Goal: Task Accomplishment & Management: Manage account settings

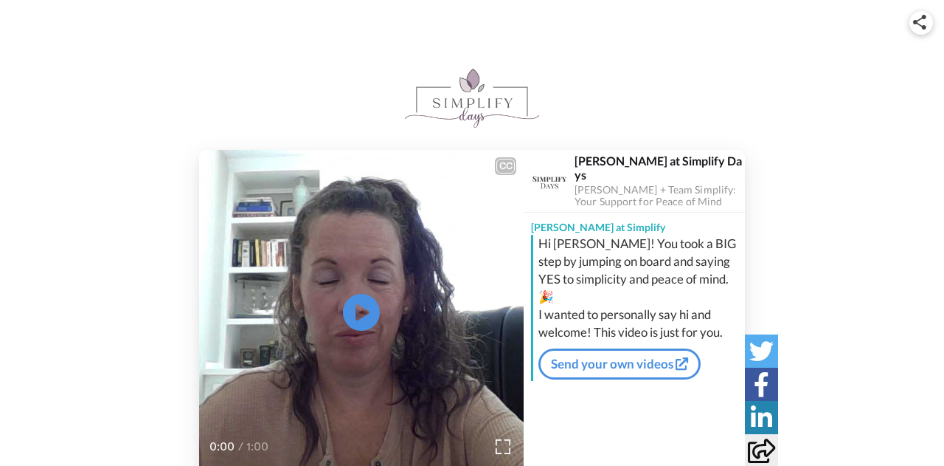
click at [553, 224] on div "Barbara at Simplify" at bounding box center [634, 224] width 221 height 22
click at [369, 310] on icon at bounding box center [361, 312] width 39 height 39
click at [505, 444] on img at bounding box center [503, 446] width 15 height 15
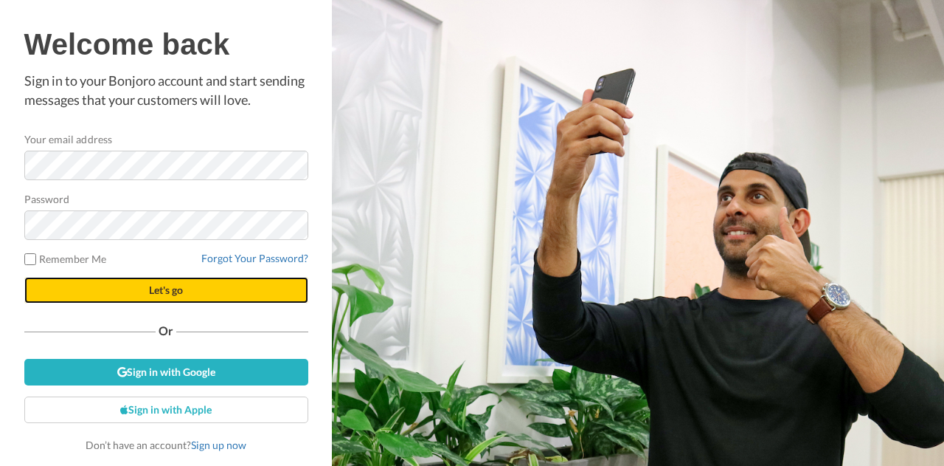
click at [146, 287] on button "Let's go" at bounding box center [166, 290] width 284 height 27
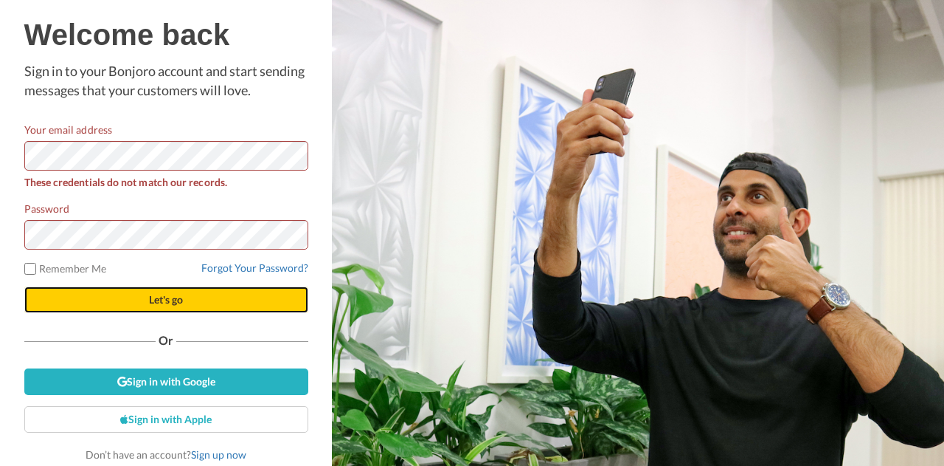
click at [152, 296] on span "Let's go" at bounding box center [166, 299] width 34 height 13
click at [116, 299] on button "Let's go" at bounding box center [166, 299] width 284 height 27
click at [133, 295] on button "Let's go" at bounding box center [166, 299] width 284 height 27
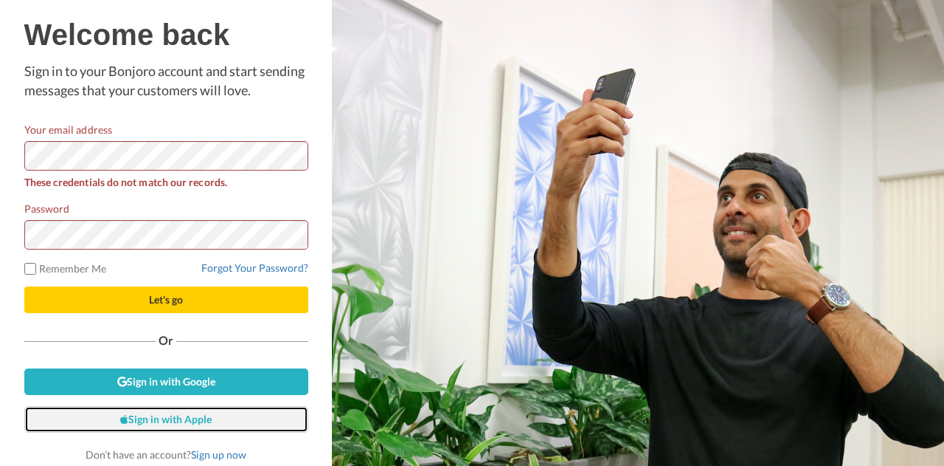
click at [162, 416] on link "Sign in with Apple" at bounding box center [166, 419] width 284 height 27
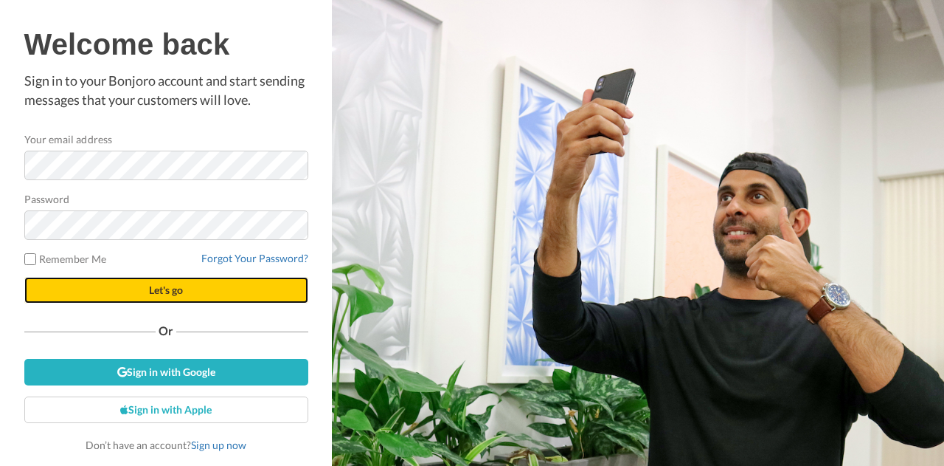
click at [111, 288] on button "Let's go" at bounding box center [166, 290] width 284 height 27
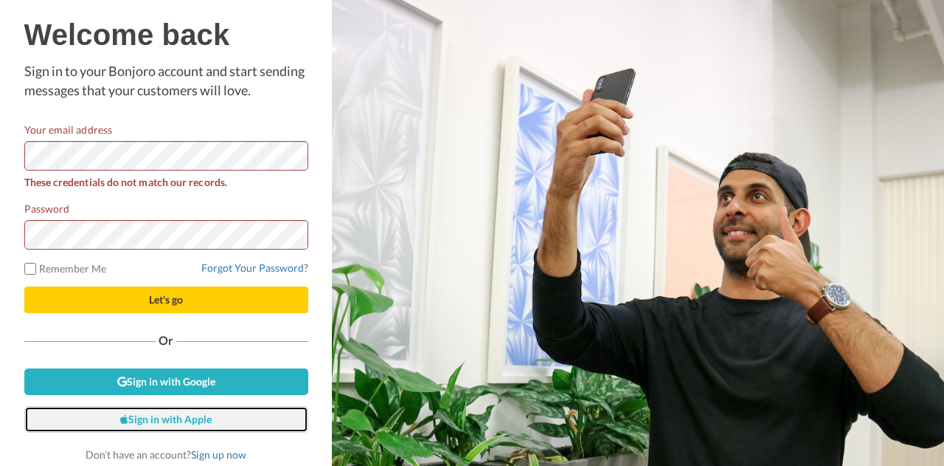
click at [96, 417] on link "Sign in with Apple" at bounding box center [166, 419] width 284 height 27
